Goal: Check status: Check status

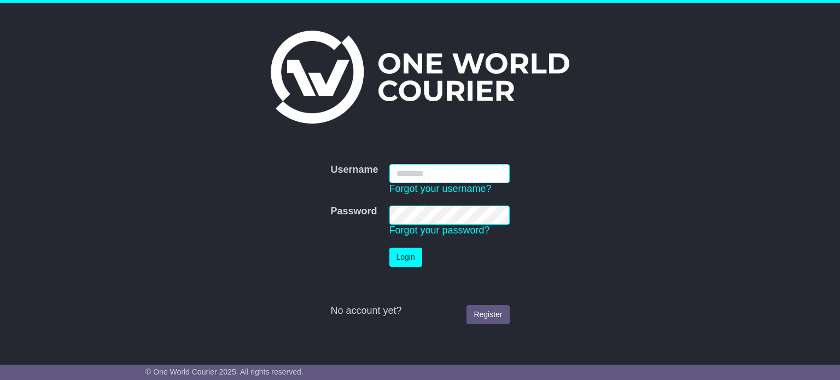
type input "**********"
click at [413, 257] on button "Login" at bounding box center [405, 257] width 33 height 19
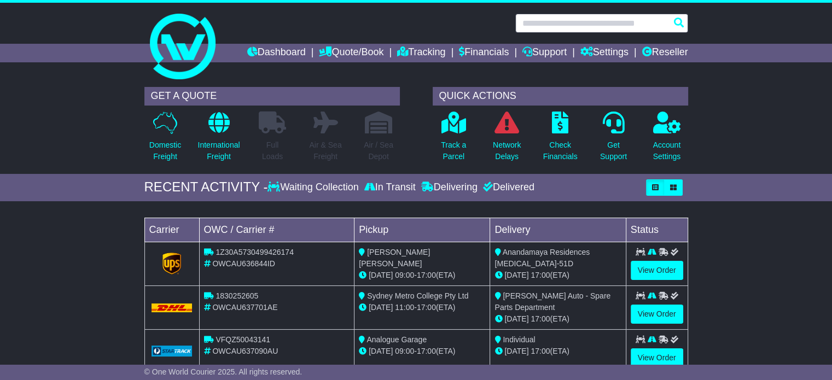
click at [564, 19] on input "text" at bounding box center [601, 23] width 173 height 19
paste input "**********"
type input "**********"
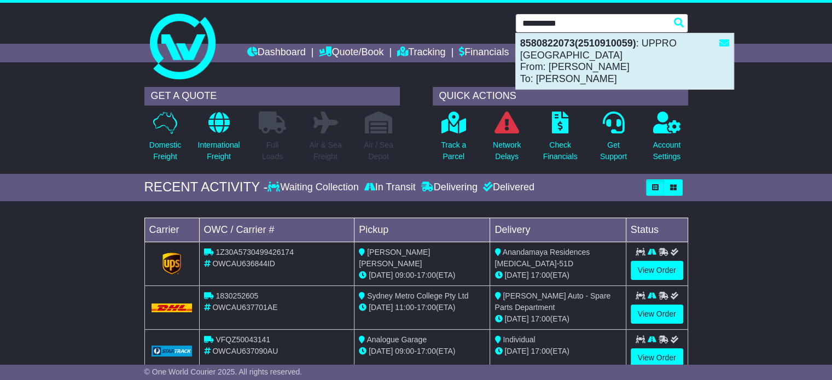
click at [553, 61] on div "8580822073(2510910059) : UPPRO AUSTRALIA From: Trubbi Daniele To: Amber Kirkwood" at bounding box center [625, 61] width 218 height 56
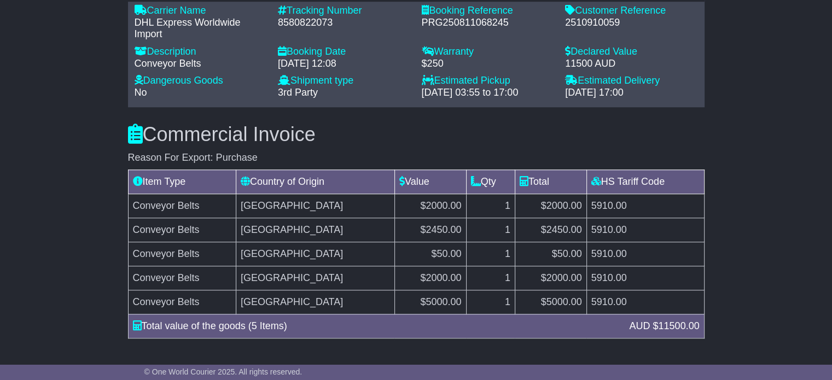
scroll to position [766, 0]
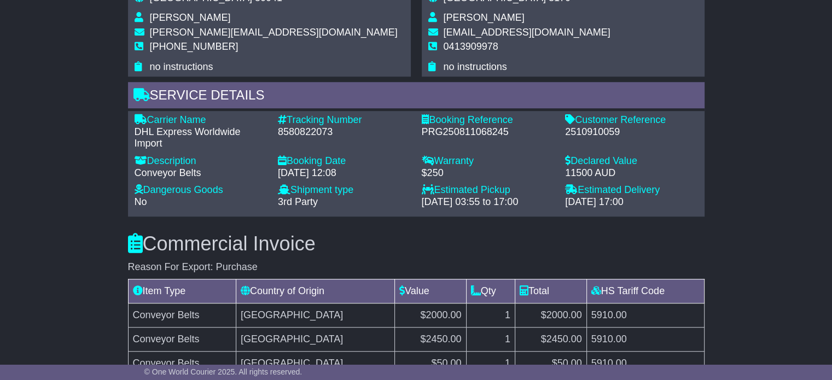
click at [311, 147] on div "Tracking Number - 8580822073" at bounding box center [344, 132] width 144 height 36
click at [315, 130] on div "8580822073" at bounding box center [344, 132] width 133 height 12
copy div "8580822073"
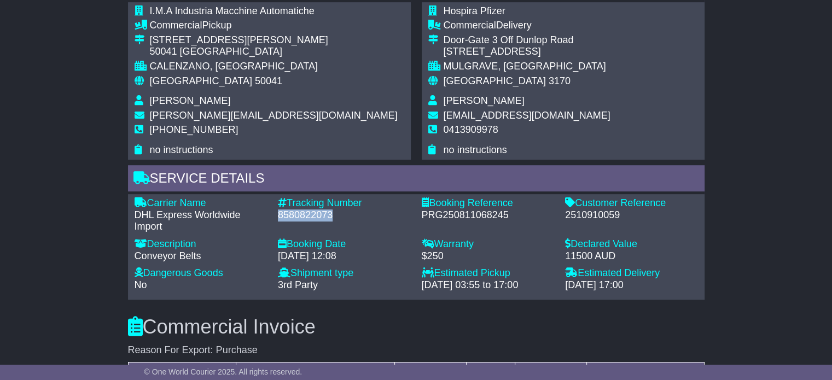
scroll to position [656, 0]
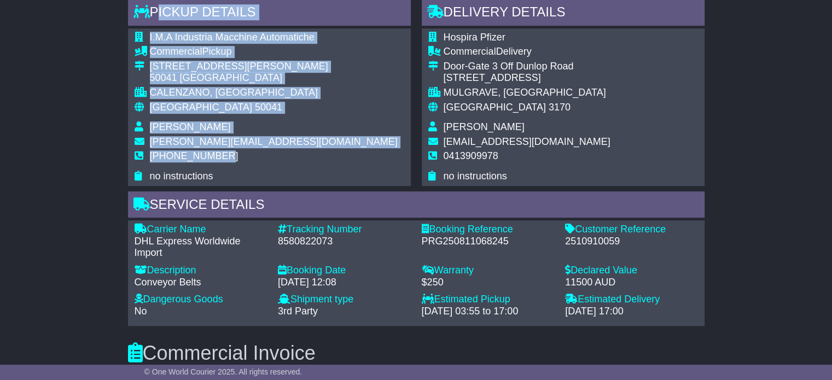
drag, startPoint x: 153, startPoint y: 6, endPoint x: 245, endPoint y: 159, distance: 178.1
click at [245, 159] on div "Pickup Details - Tail Lift I.M.A Industria Macchine Automatiche Commercial Pick…" at bounding box center [269, 92] width 283 height 187
copy div "Pickup Details - Tail Lift I.M.A Industria Macchine Automatiche Commercial Pick…"
click at [255, 122] on td "[PERSON_NAME]" at bounding box center [274, 128] width 248 height 15
drag, startPoint x: 155, startPoint y: 11, endPoint x: 233, endPoint y: 157, distance: 165.4
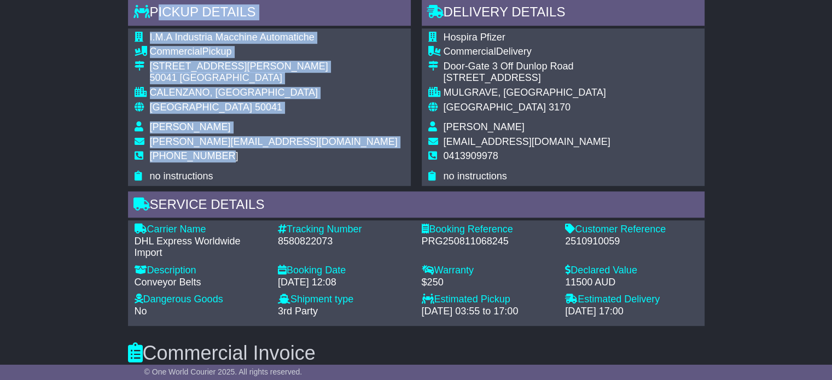
click at [233, 157] on div "Pickup Details - Tail Lift I.M.A Industria Macchine Automatiche Commercial Pick…" at bounding box center [269, 92] width 283 height 187
copy div "Pickup Details - Tail Lift I.M.A Industria Macchine Automatiche Commercial Pick…"
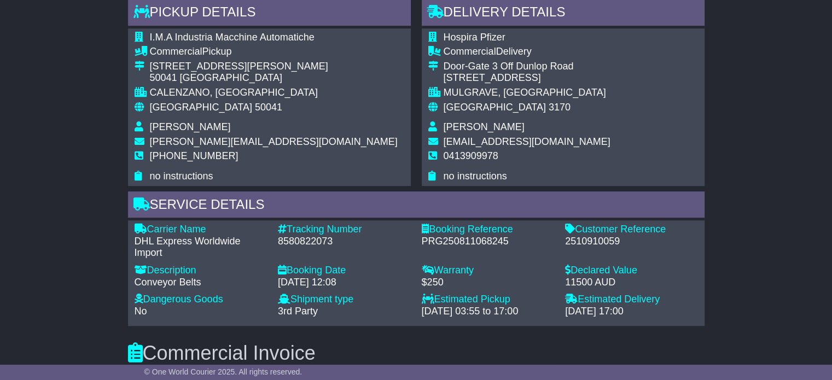
click at [317, 191] on div "Service Details" at bounding box center [416, 206] width 576 height 30
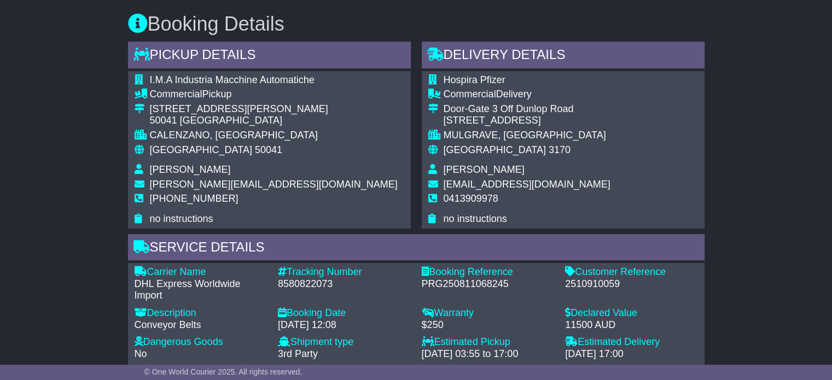
scroll to position [602, 0]
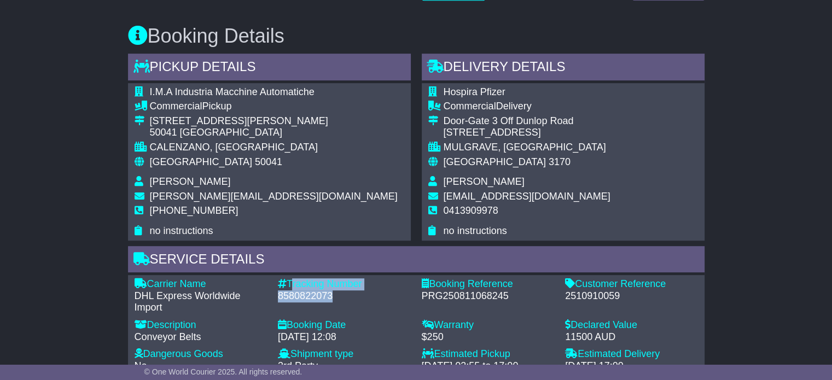
drag, startPoint x: 289, startPoint y: 282, endPoint x: 347, endPoint y: 292, distance: 58.9
click at [347, 292] on div "Tracking Number - 8580822073" at bounding box center [344, 296] width 144 height 36
copy div "Tracking Number - 8580822073"
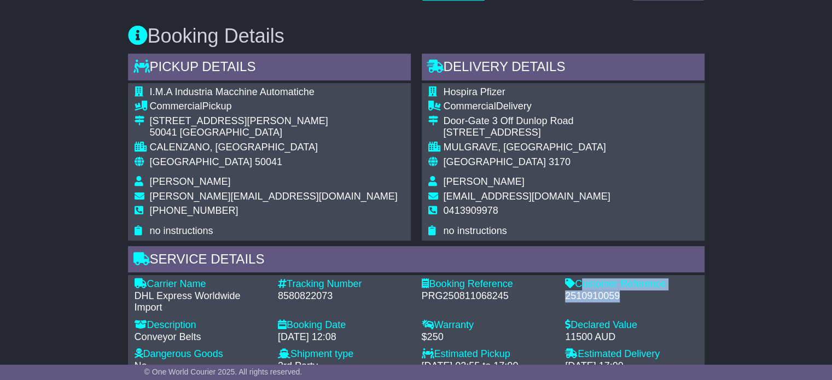
drag, startPoint x: 577, startPoint y: 282, endPoint x: 622, endPoint y: 294, distance: 46.4
click at [622, 294] on div "Customer Reference - 2510910059" at bounding box center [631, 296] width 144 height 36
copy div "Customer Reference - 2510910059"
click at [437, 271] on div "Service Details" at bounding box center [416, 261] width 576 height 30
drag, startPoint x: 432, startPoint y: 285, endPoint x: 639, endPoint y: 294, distance: 206.9
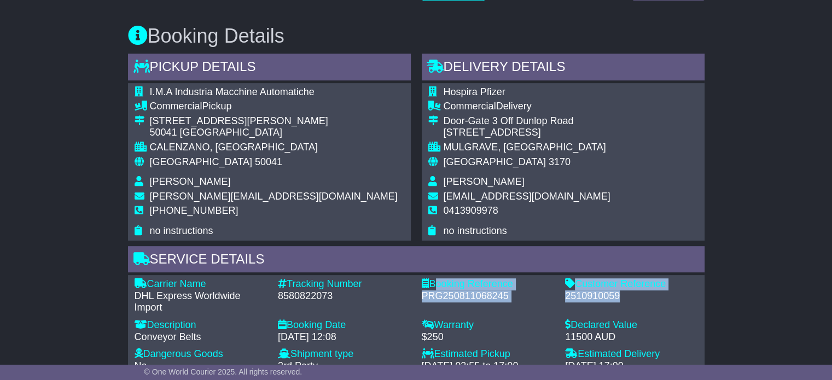
click at [639, 294] on div "Carrier Name - DHL Express Worldwide Import Description - Conveyor Belts Tracki…" at bounding box center [416, 327] width 574 height 99
copy div "Booking Reference - PRG250811068245 Customer Reference - 2510910059"
